Goal: Information Seeking & Learning: Learn about a topic

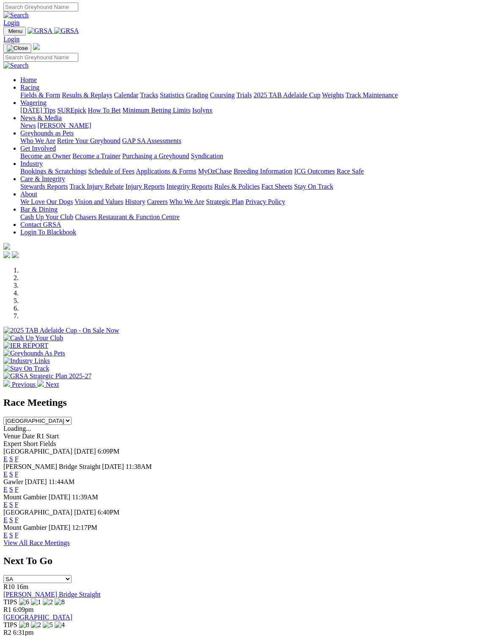
scroll to position [1, 0]
click at [19, 532] on link "F" at bounding box center [17, 535] width 4 height 7
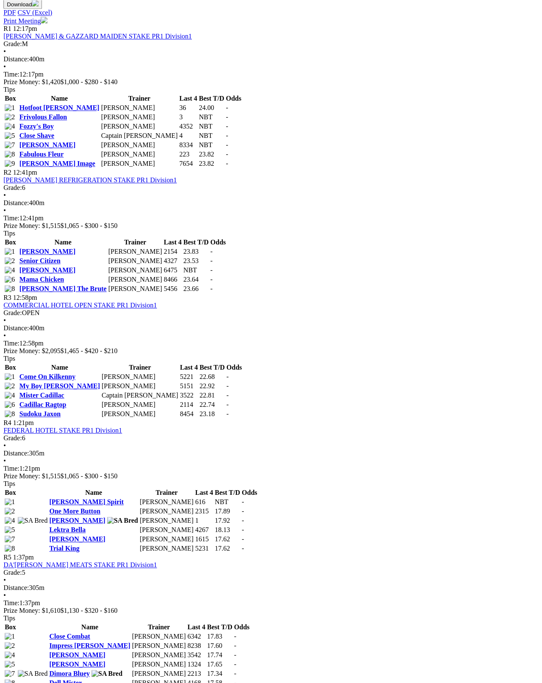
scroll to position [416, 1]
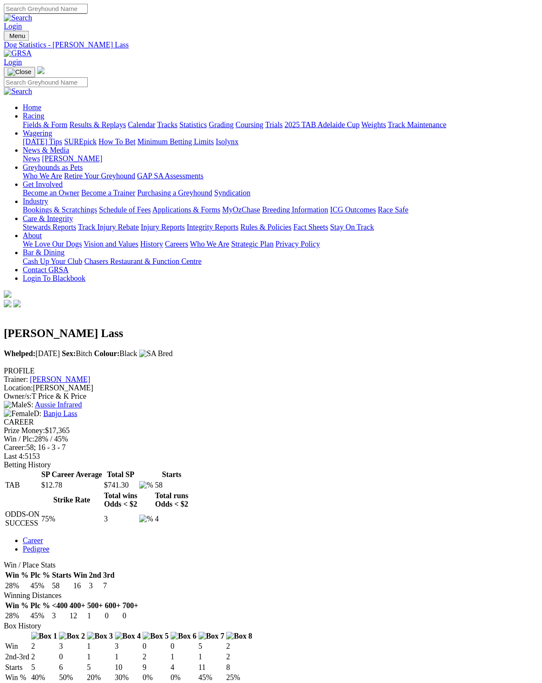
scroll to position [4, 0]
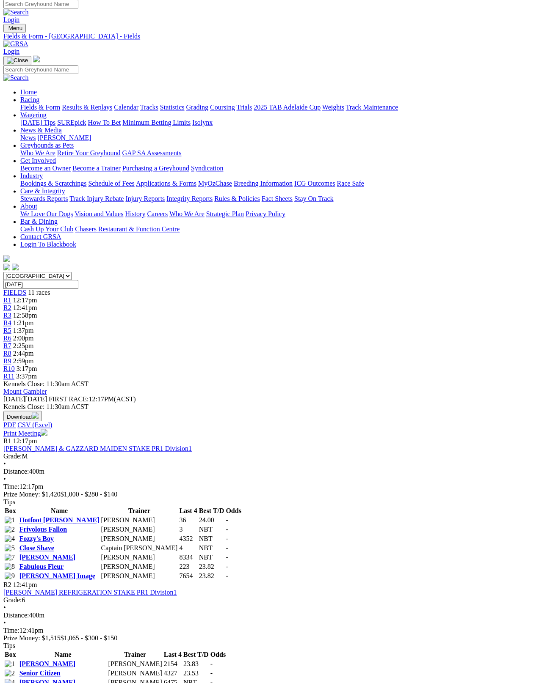
scroll to position [3, 0]
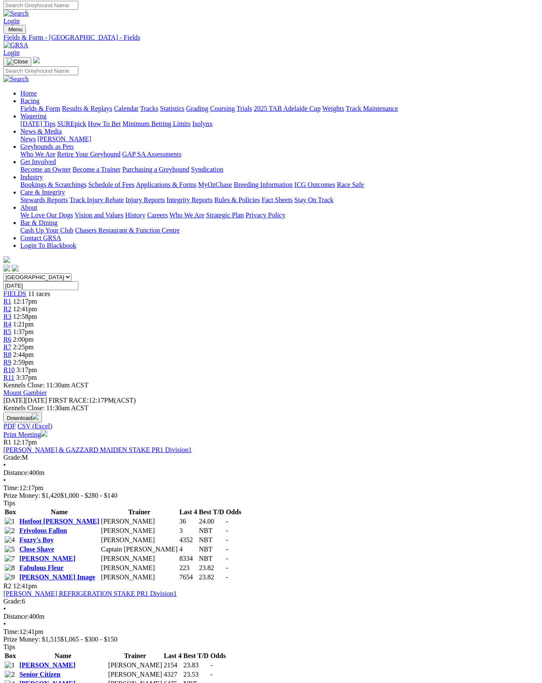
click at [54, 546] on link "Close Shave" at bounding box center [36, 549] width 35 height 7
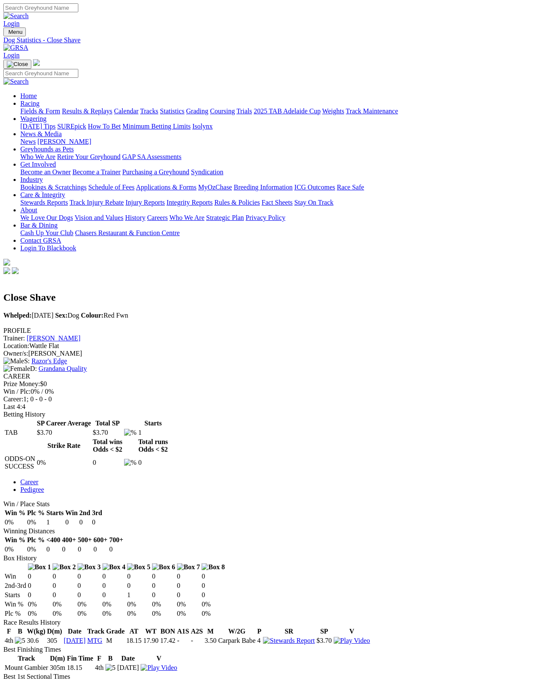
scroll to position [4, 0]
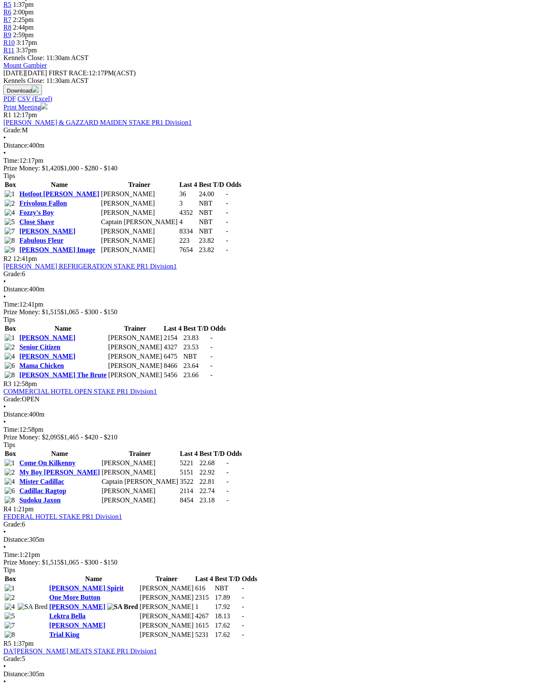
scroll to position [330, 0]
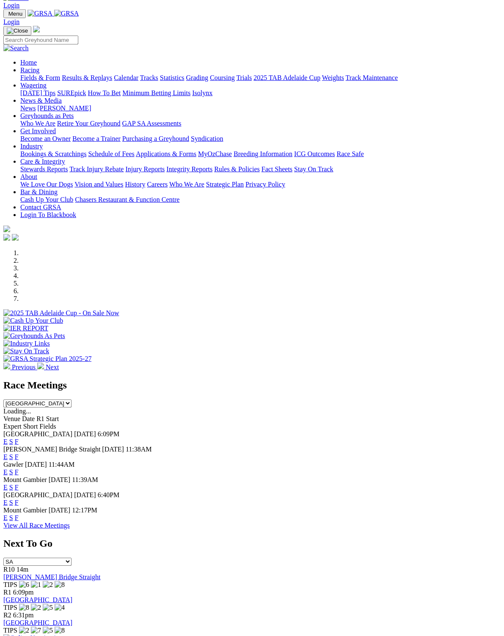
scroll to position [18, 0]
click at [19, 453] on link "F" at bounding box center [17, 456] width 4 height 7
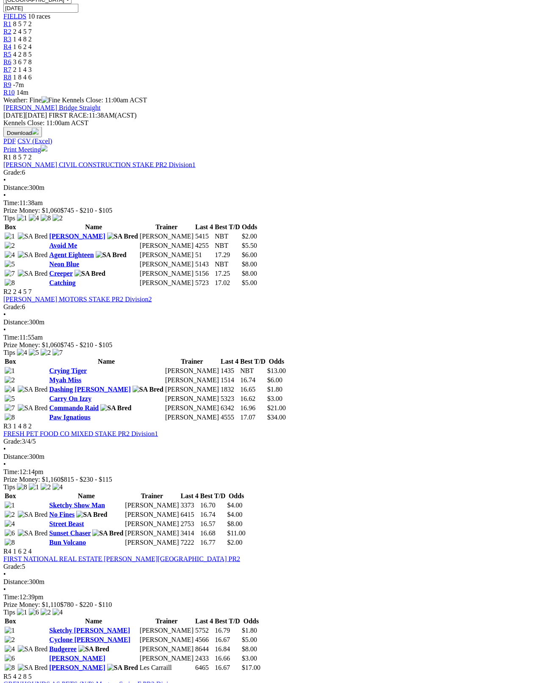
scroll to position [269, 0]
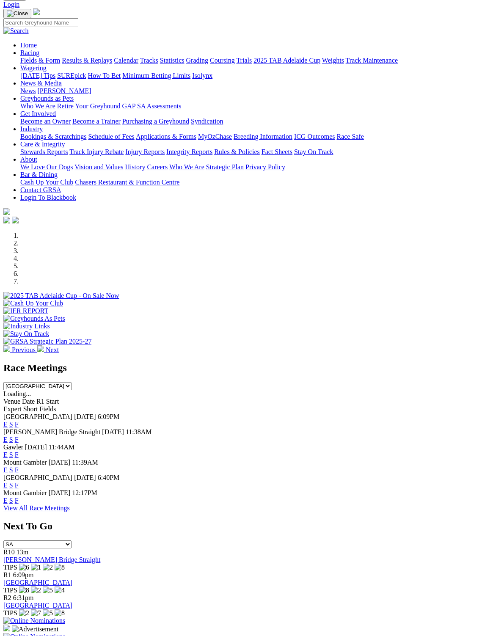
scroll to position [36, 0]
click at [19, 451] on link "F" at bounding box center [17, 454] width 4 height 7
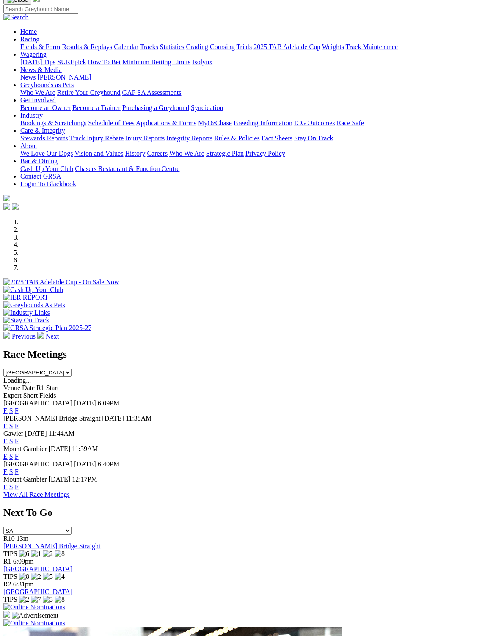
scroll to position [50, 0]
click at [19, 452] on link "F" at bounding box center [17, 455] width 4 height 7
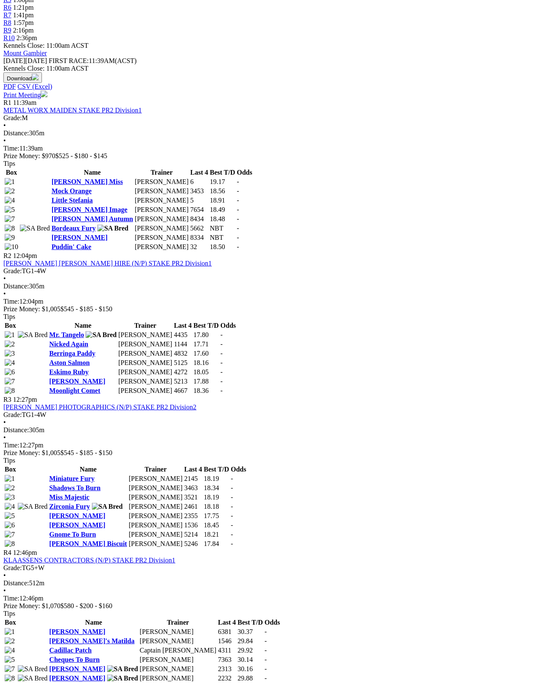
scroll to position [323, 0]
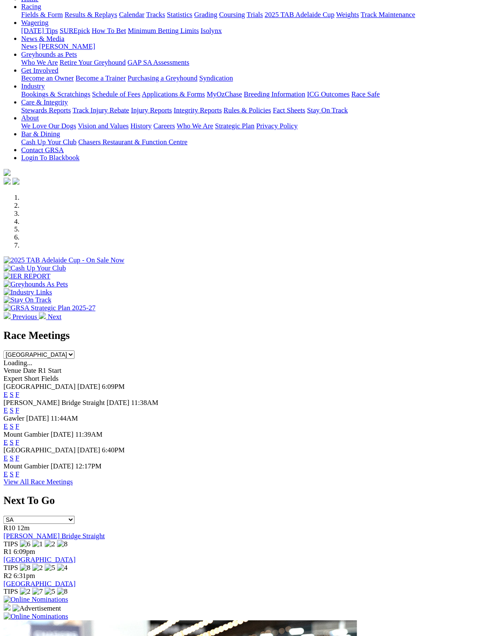
scroll to position [84, 0]
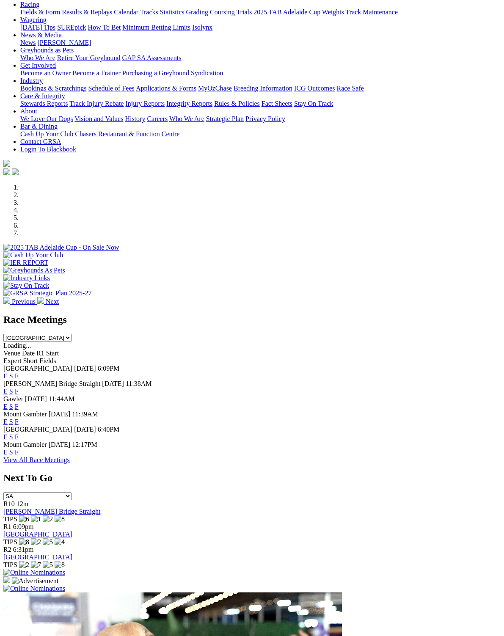
click at [19, 433] on link "F" at bounding box center [17, 436] width 4 height 7
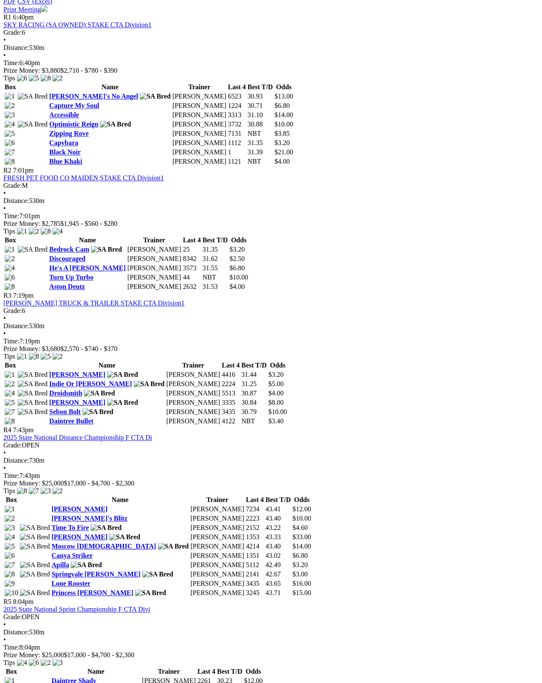
scroll to position [435, 0]
